Goal: Task Accomplishment & Management: Manage account settings

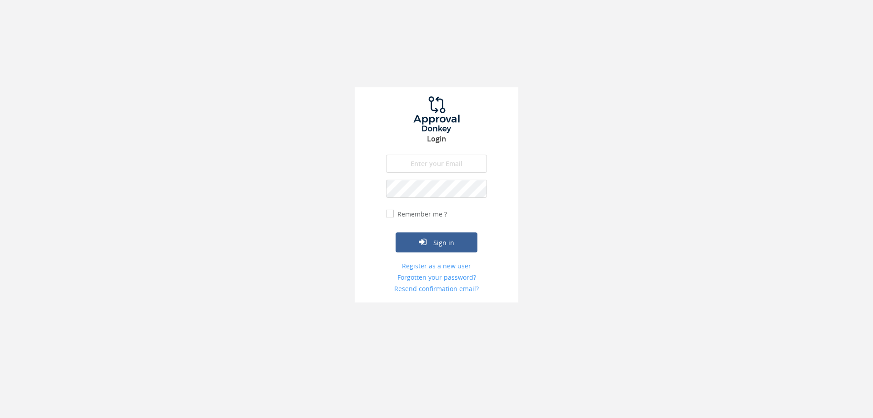
type input "[EMAIL_ADDRESS][DOMAIN_NAME]"
click at [445, 240] on button "Sign in" at bounding box center [437, 242] width 82 height 20
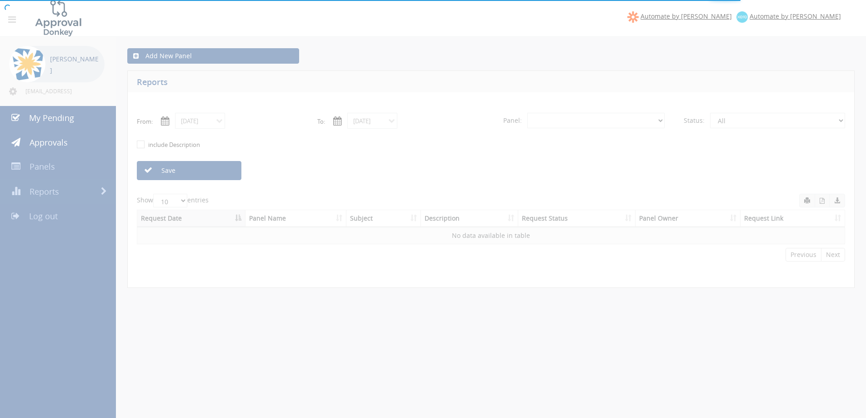
select select "number:0"
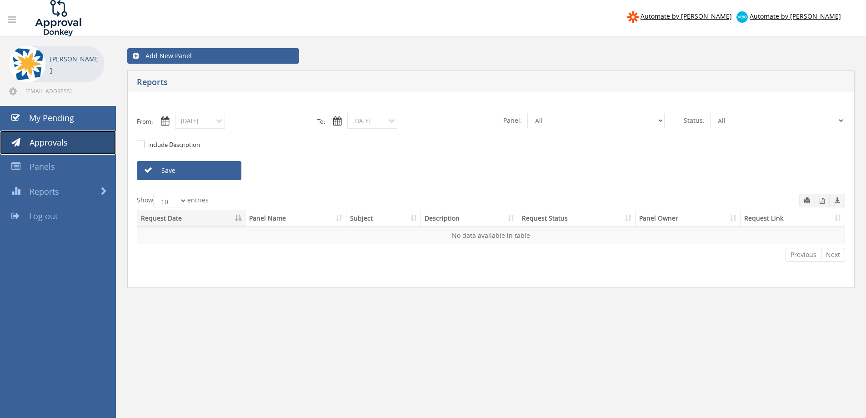
click at [72, 140] on link "Approvals" at bounding box center [58, 143] width 116 height 25
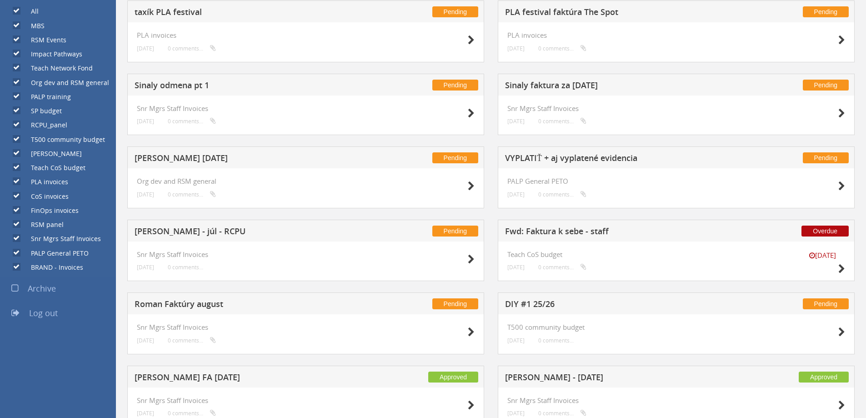
click at [182, 235] on h5 "[PERSON_NAME] - júl - RCPU" at bounding box center [255, 232] width 240 height 11
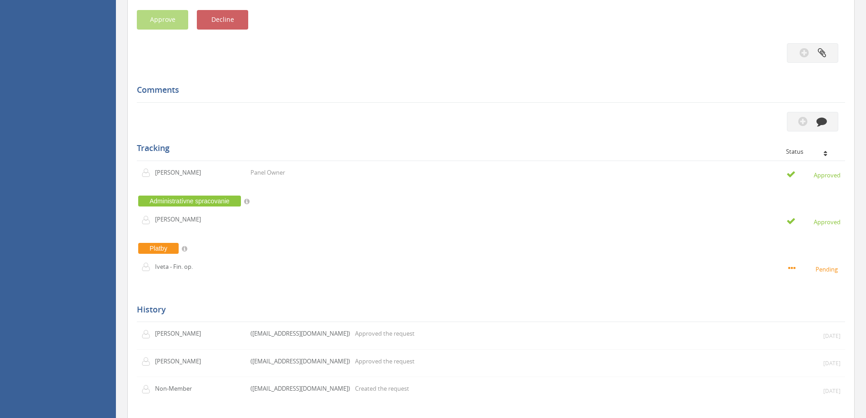
scroll to position [564, 0]
click at [826, 124] on icon "button" at bounding box center [822, 120] width 10 height 10
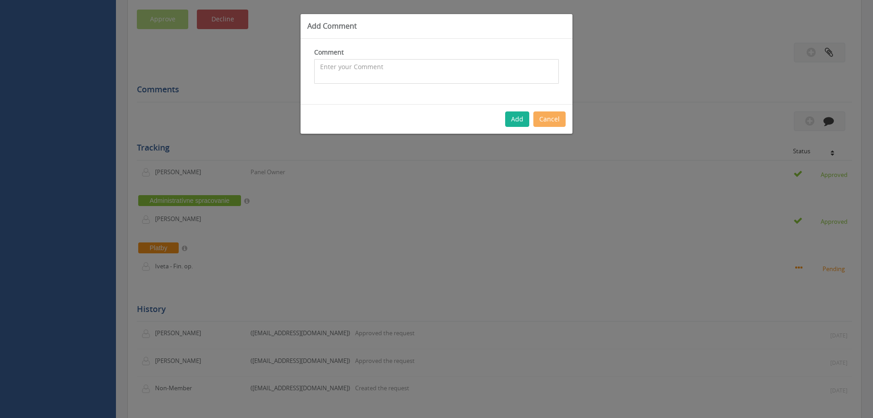
click at [445, 70] on textarea at bounding box center [436, 71] width 245 height 25
type textarea "uz zaplatene"
click at [515, 119] on button "Add" at bounding box center [517, 118] width 24 height 15
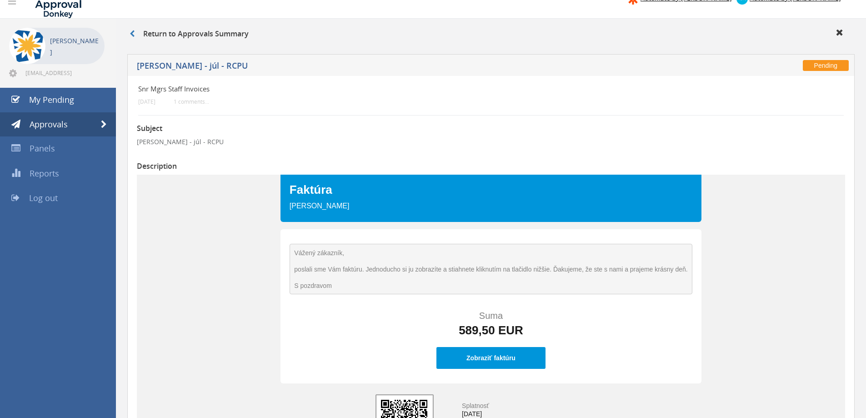
scroll to position [0, 0]
